Goal: Check status: Check status

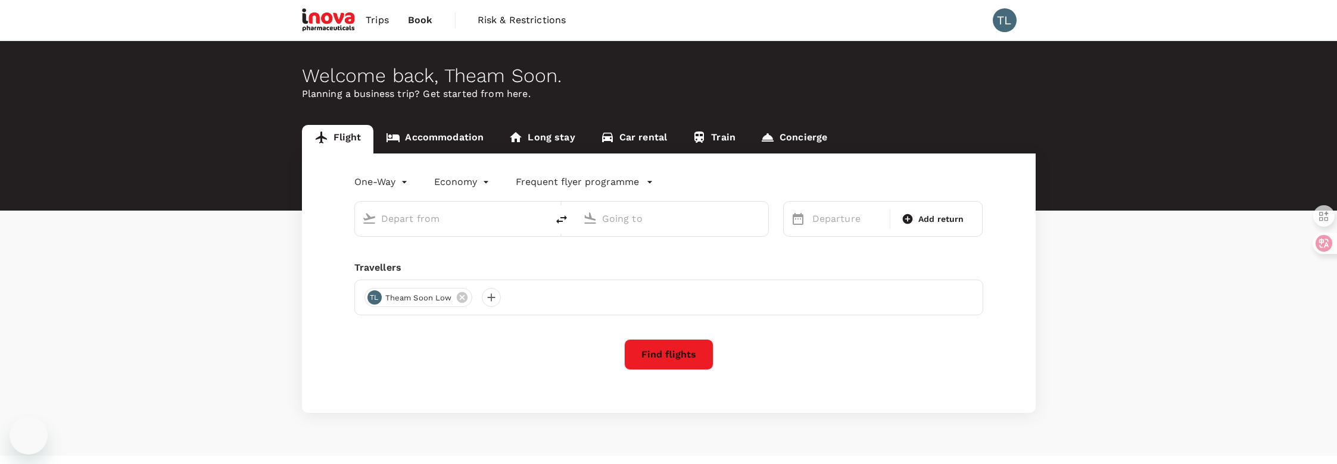
type input "roundtrip"
type input "Penang Intl (PEN)"
type input "Sultan [PERSON_NAME] [PERSON_NAME] (SZB)"
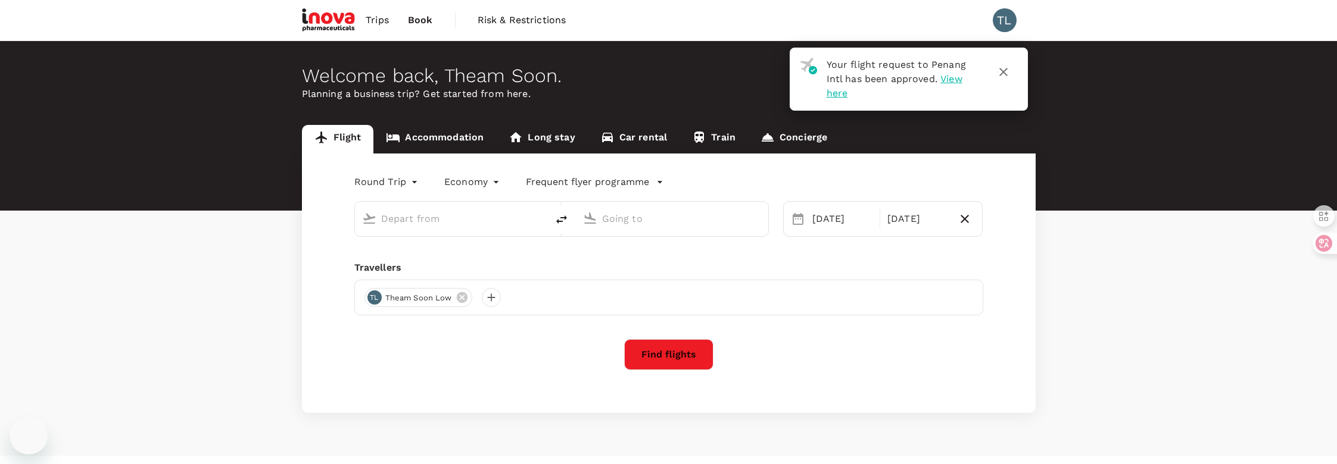
type input "Penang Intl (PEN)"
type input "Sultan [PERSON_NAME] [PERSON_NAME] (SZB)"
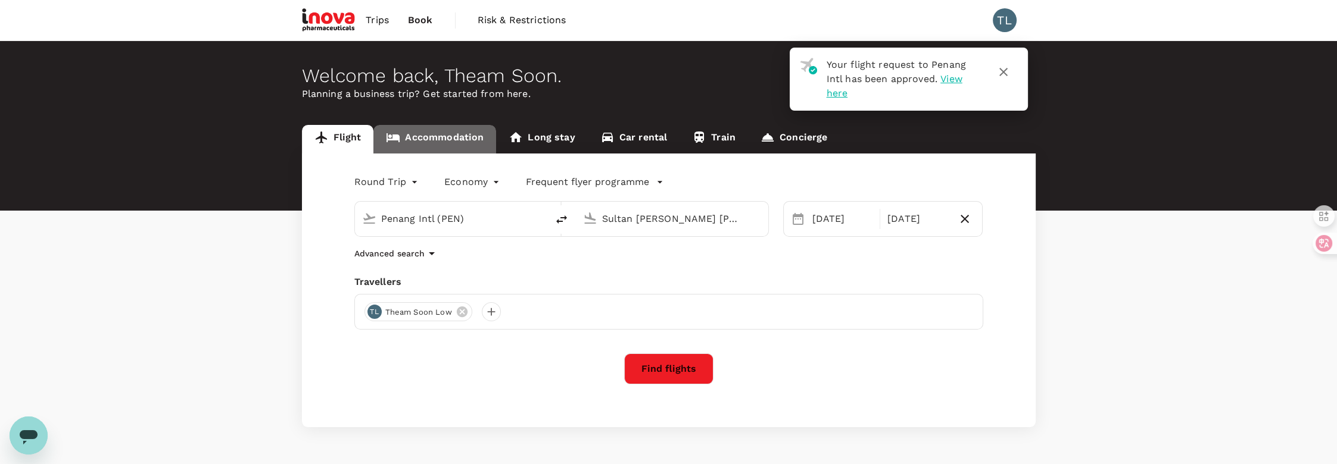
click at [461, 133] on link "Accommodation" at bounding box center [434, 139] width 123 height 29
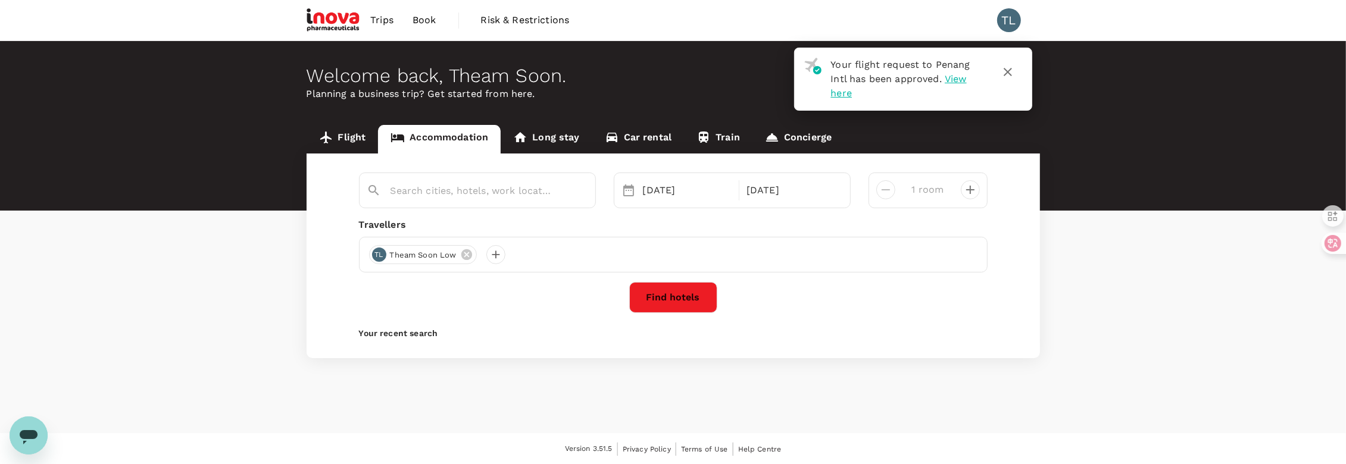
type input "Alor Setar"
click at [1007, 72] on icon "button" at bounding box center [1008, 72] width 8 height 8
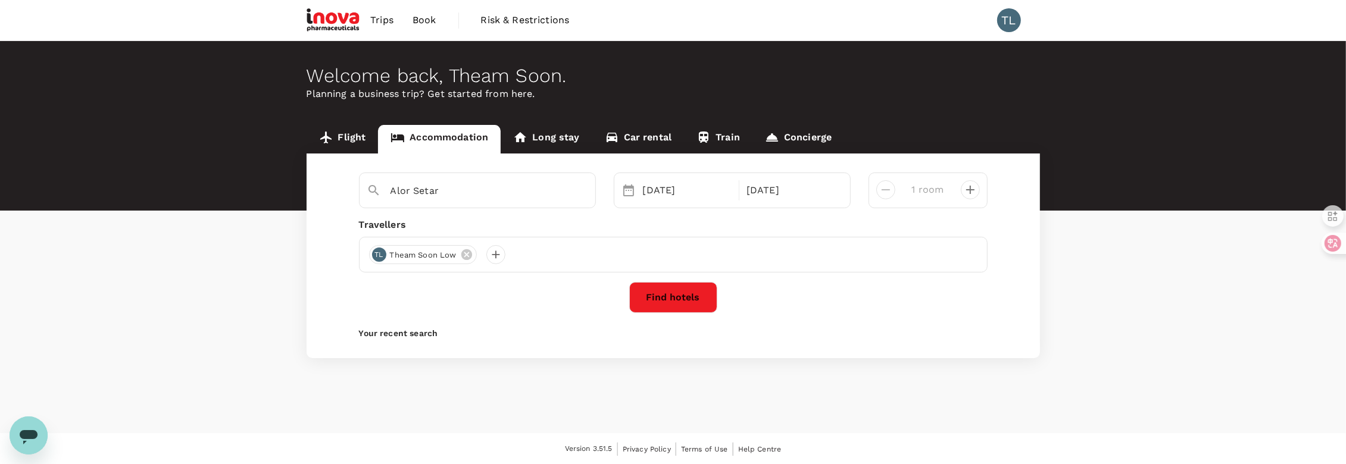
click at [383, 18] on span "Trips" at bounding box center [381, 20] width 23 height 14
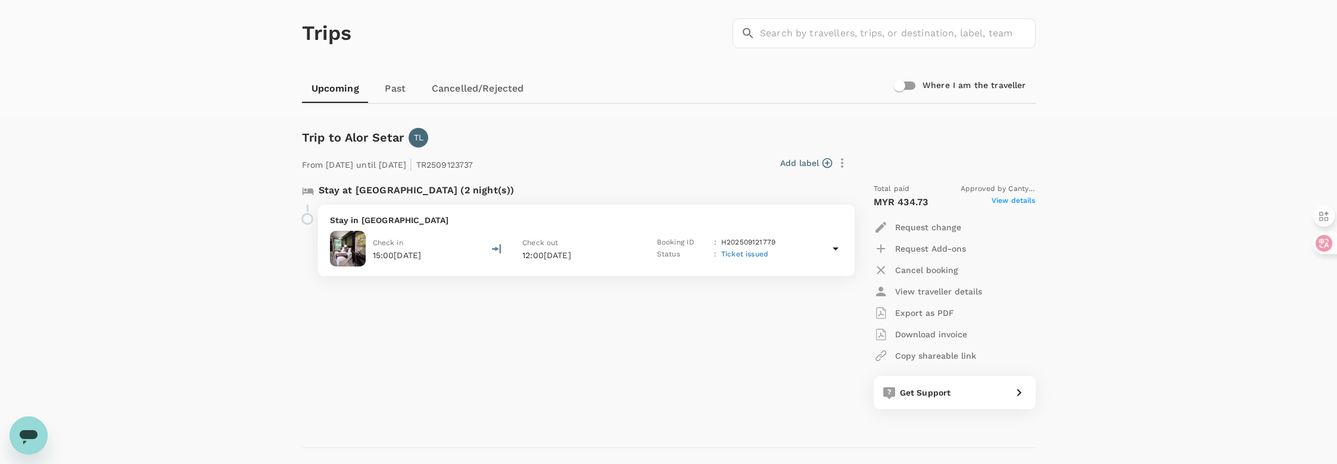
scroll to position [66, 0]
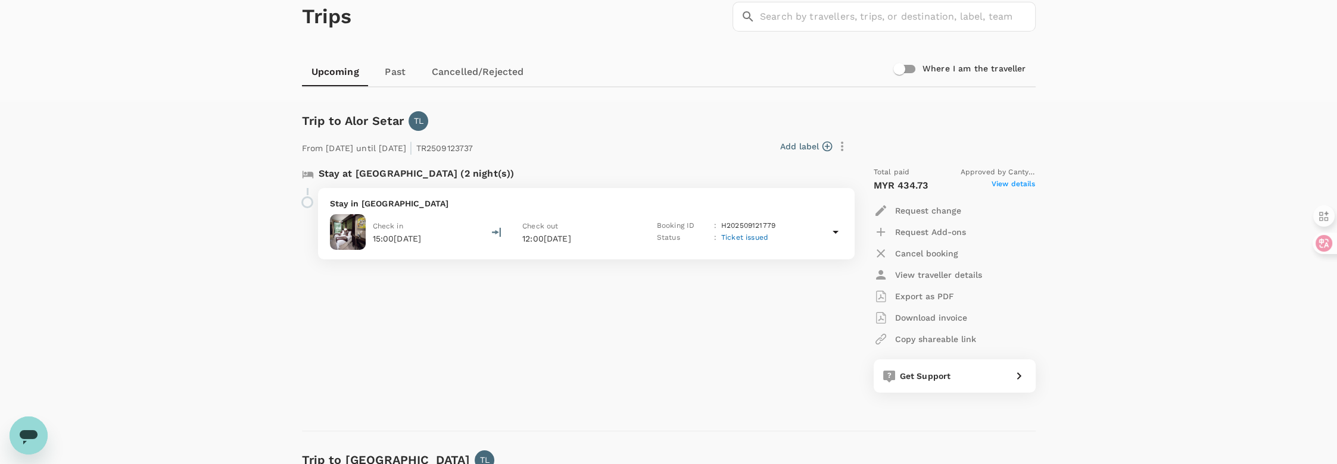
click at [830, 232] on icon at bounding box center [835, 232] width 14 height 14
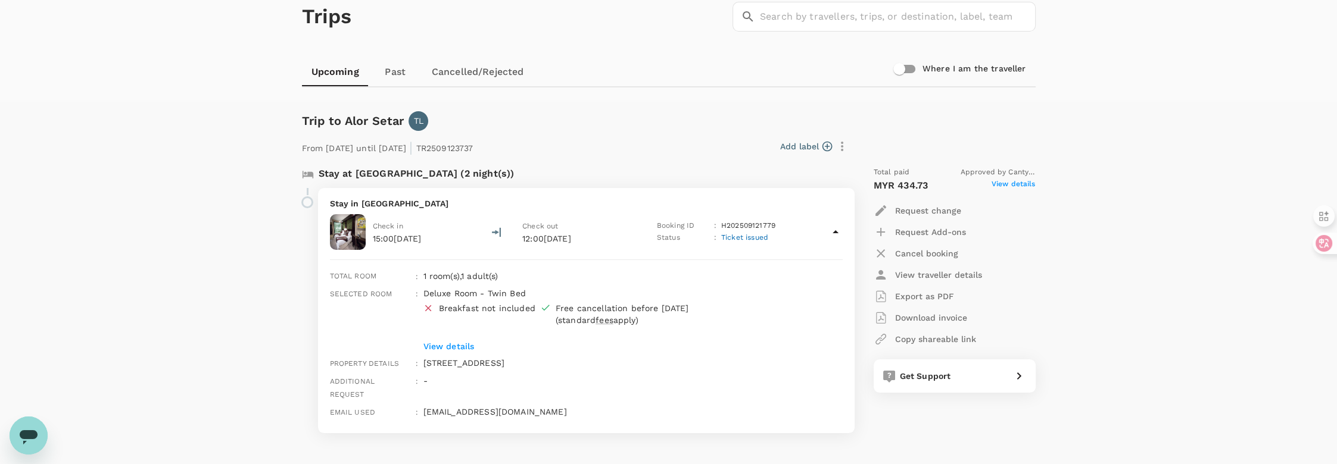
click at [1017, 182] on span "View details" at bounding box center [1013, 186] width 44 height 14
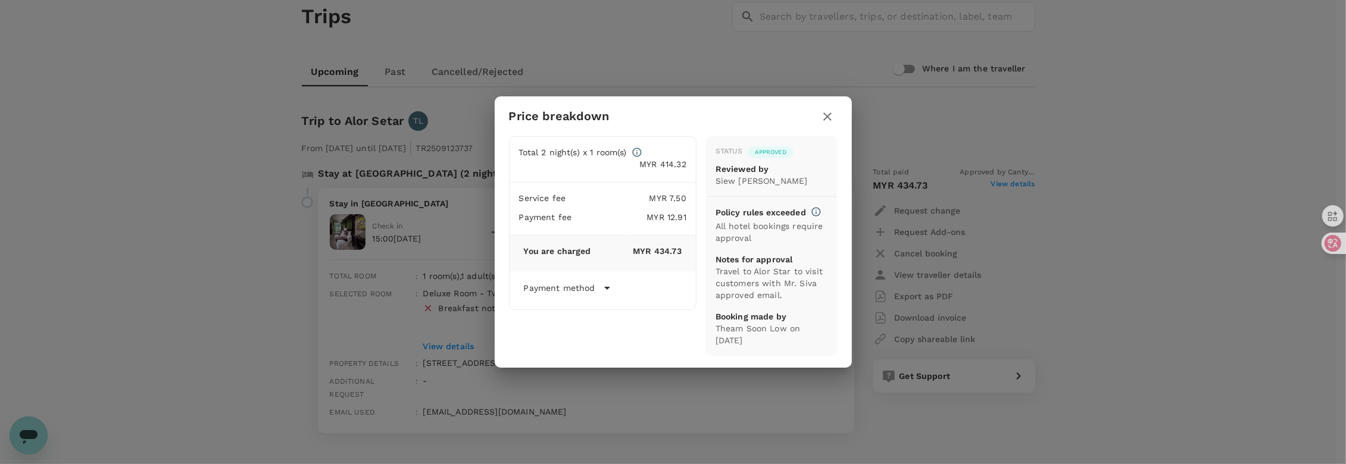
click at [825, 117] on icon "button" at bounding box center [828, 117] width 14 height 14
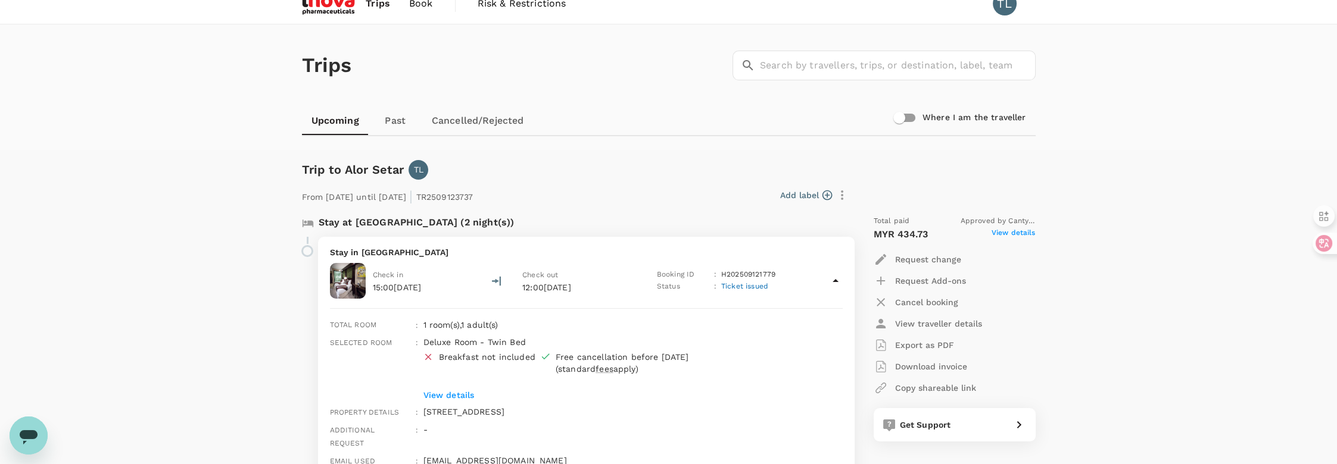
scroll to position [0, 0]
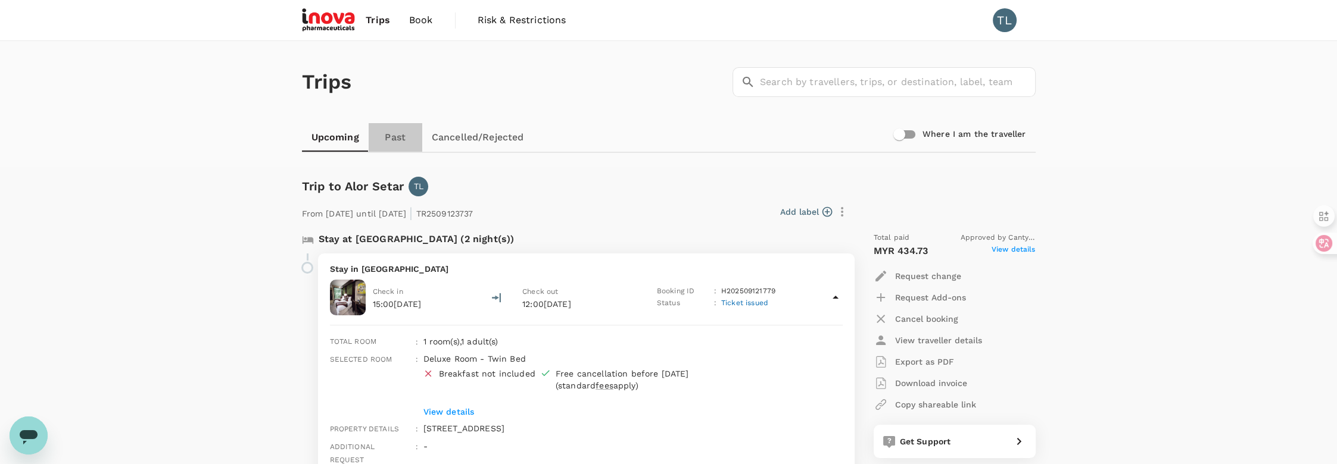
click at [403, 136] on link "Past" at bounding box center [396, 137] width 54 height 29
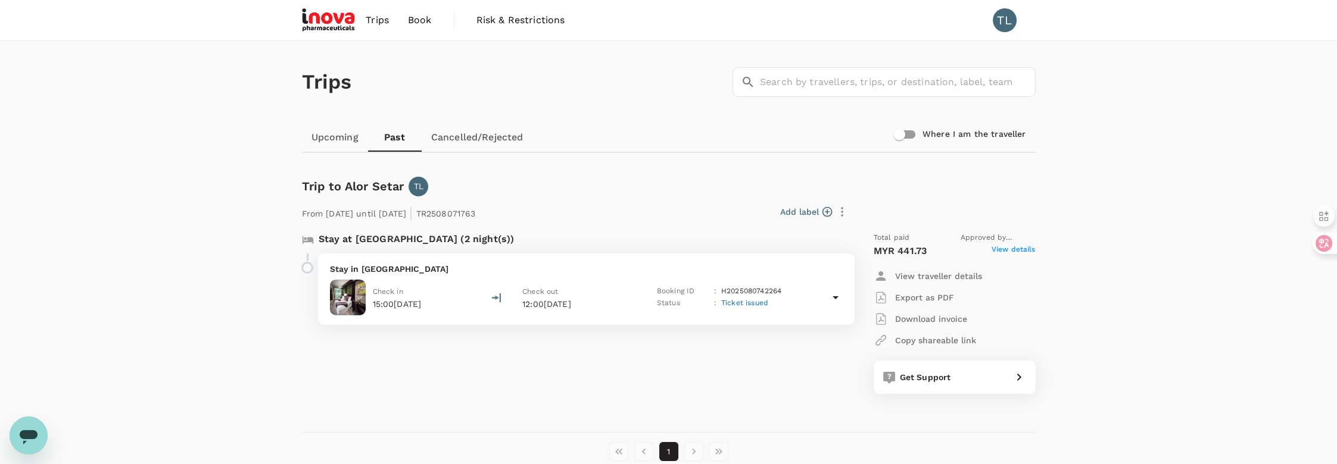
click at [341, 136] on link "Upcoming" at bounding box center [335, 137] width 66 height 29
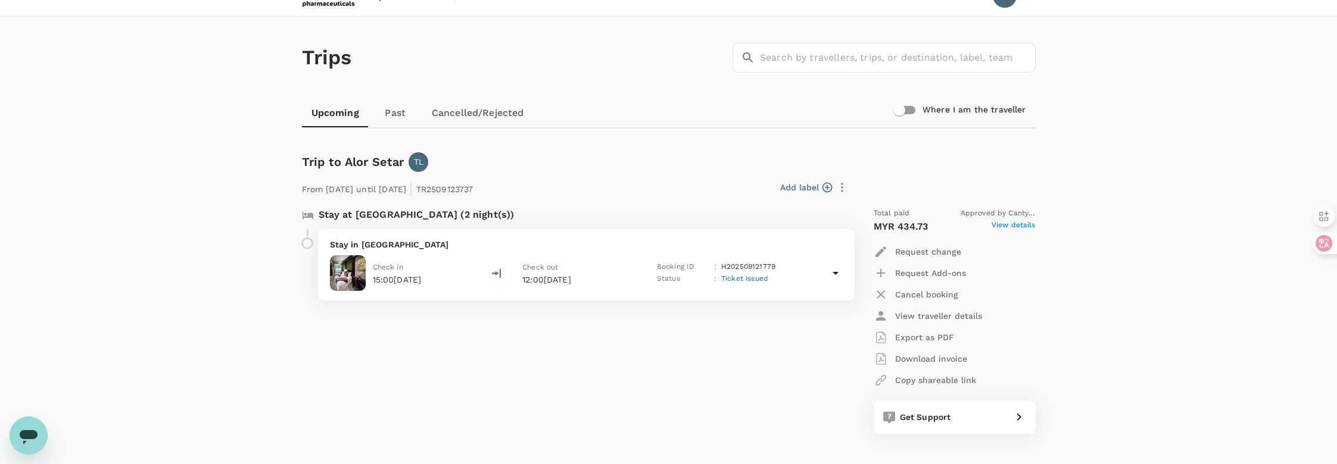
scroll to position [27, 0]
click at [1015, 223] on span "View details" at bounding box center [1013, 224] width 44 height 14
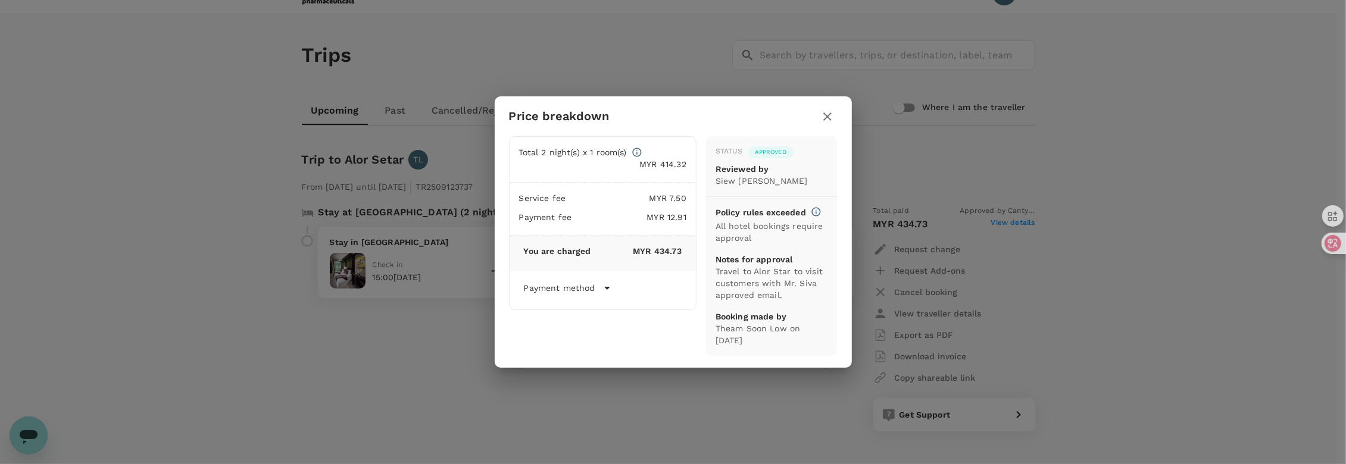
click at [832, 114] on icon "button" at bounding box center [828, 117] width 14 height 14
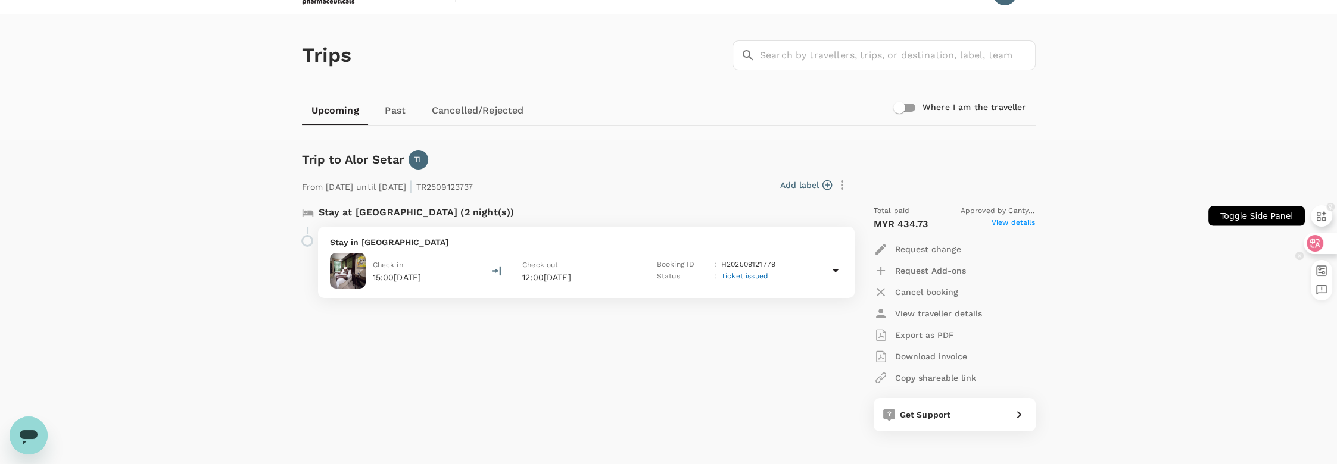
click at [1317, 217] on icon at bounding box center [1322, 216] width 10 height 10
